Goal: Task Accomplishment & Management: Use online tool/utility

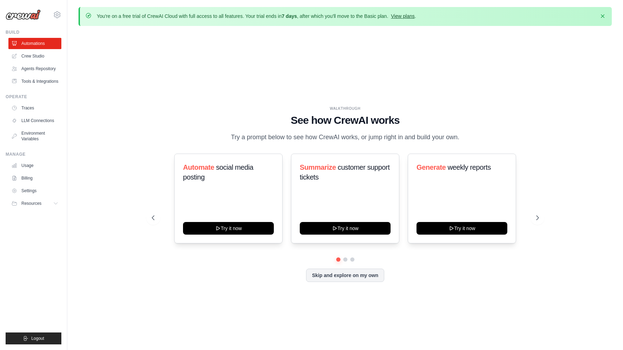
click at [407, 16] on link "View plans" at bounding box center [403, 16] width 24 height 6
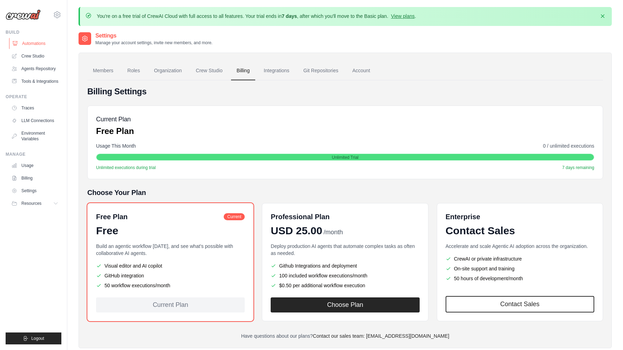
click at [35, 42] on link "Automations" at bounding box center [35, 43] width 53 height 11
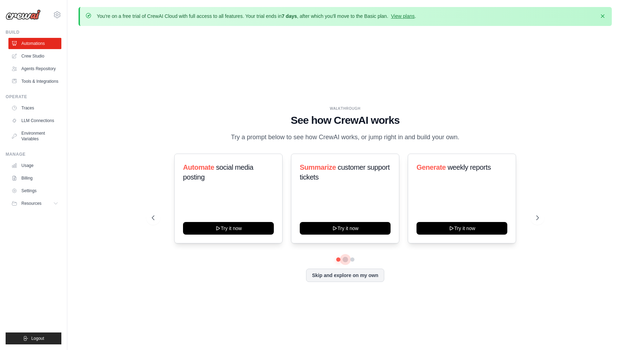
click at [344, 258] on button at bounding box center [346, 260] width 6 height 6
click at [353, 259] on button at bounding box center [353, 260] width 6 height 6
click at [344, 260] on button at bounding box center [345, 259] width 5 height 5
click at [340, 277] on button "Skip and explore on my own" at bounding box center [345, 274] width 78 height 13
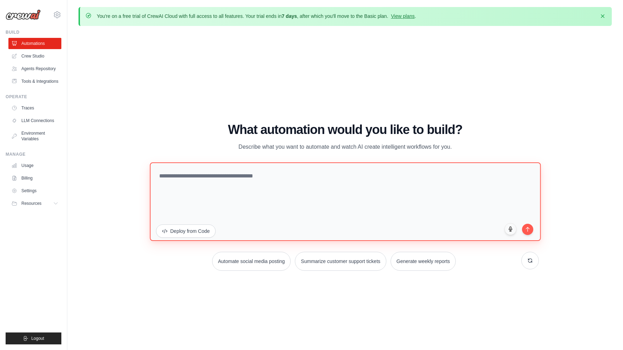
click at [187, 183] on textarea at bounding box center [345, 201] width 391 height 79
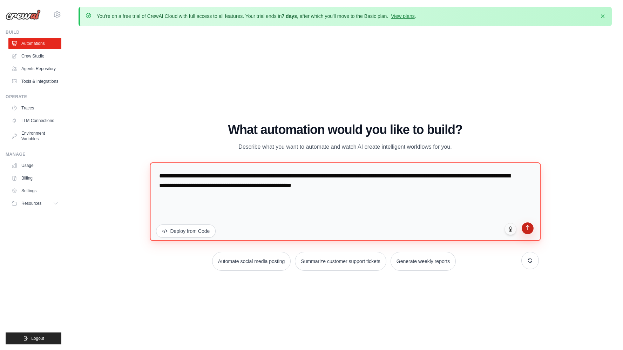
type textarea "**********"
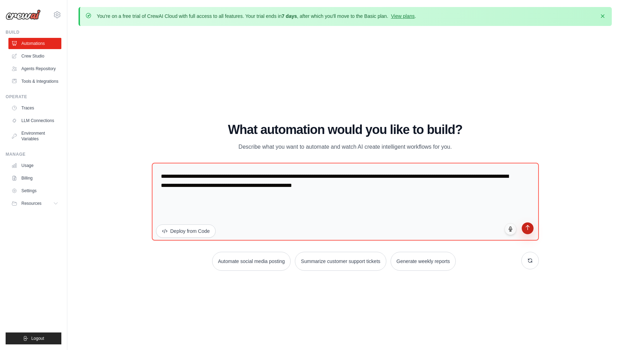
click at [529, 232] on button "submit" at bounding box center [528, 228] width 12 height 12
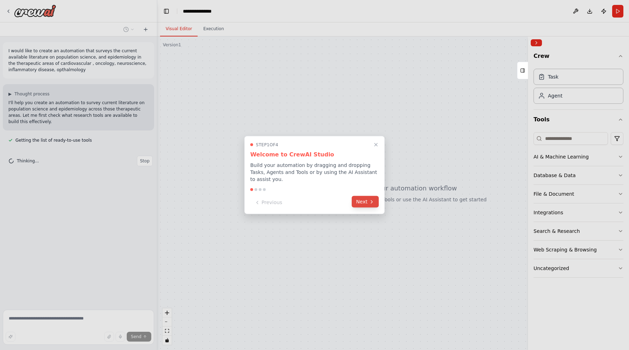
click at [369, 200] on icon at bounding box center [372, 202] width 6 height 6
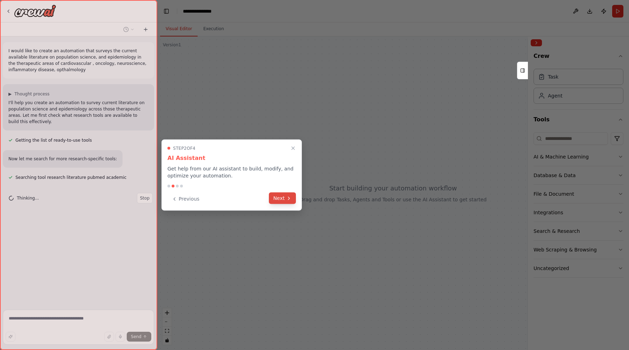
click at [277, 199] on button "Next" at bounding box center [282, 199] width 27 height 12
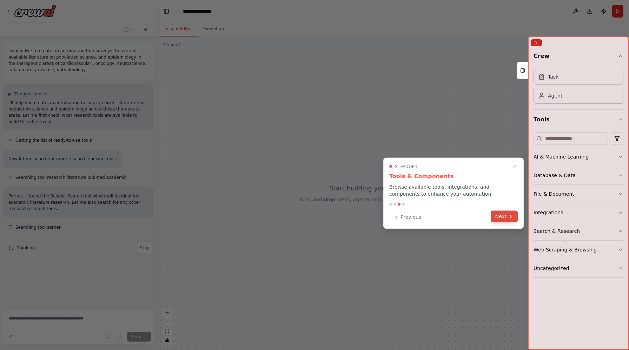
click at [502, 214] on button "Next" at bounding box center [503, 217] width 27 height 12
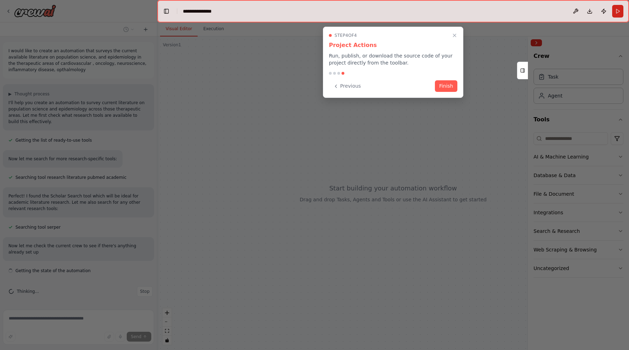
scroll to position [1, 0]
click at [449, 85] on button "Finish" at bounding box center [446, 86] width 22 height 12
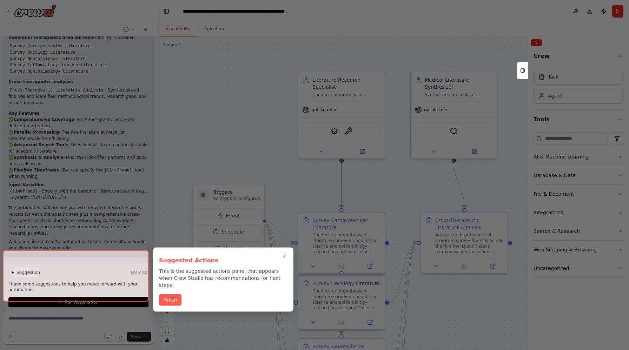
scroll to position [644, 0]
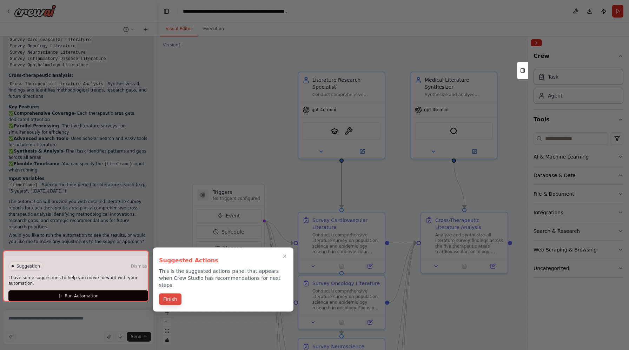
click at [173, 294] on button "Finish" at bounding box center [170, 300] width 22 height 12
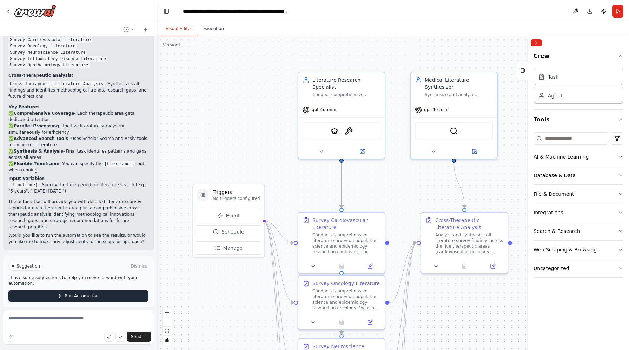
click at [90, 293] on span "Run Automation" at bounding box center [82, 296] width 34 height 6
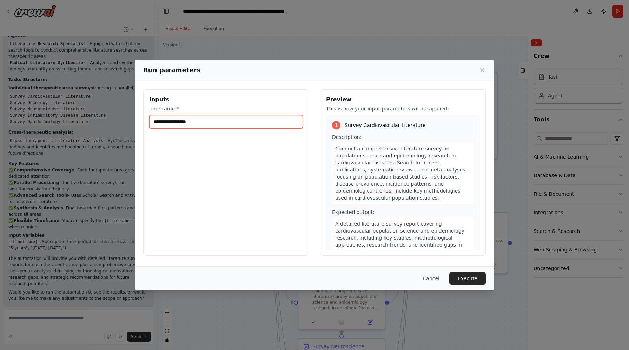
click at [186, 121] on input "timeframe *" at bounding box center [226, 121] width 154 height 13
type input "**********"
click at [461, 280] on button "Execute" at bounding box center [467, 278] width 36 height 13
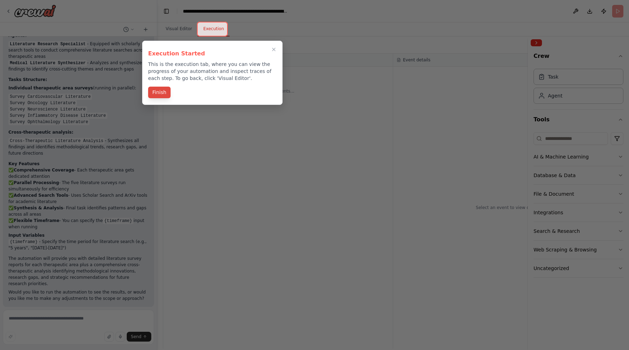
click at [150, 92] on button "Finish" at bounding box center [159, 93] width 22 height 12
